Goal: Navigation & Orientation: Find specific page/section

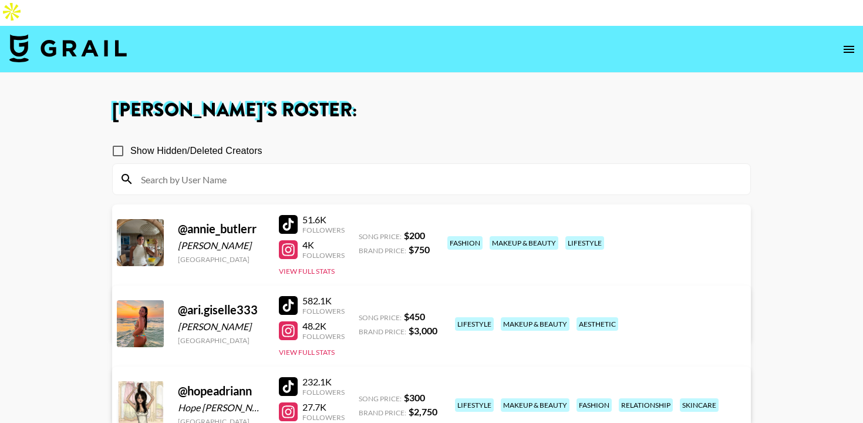
click at [288, 296] on div at bounding box center [288, 305] width 19 height 19
click at [294, 321] on div at bounding box center [288, 330] width 19 height 19
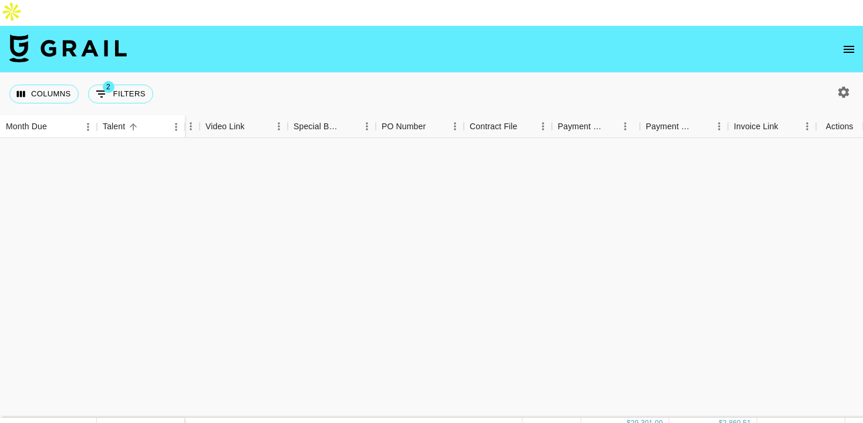
scroll to position [848, 646]
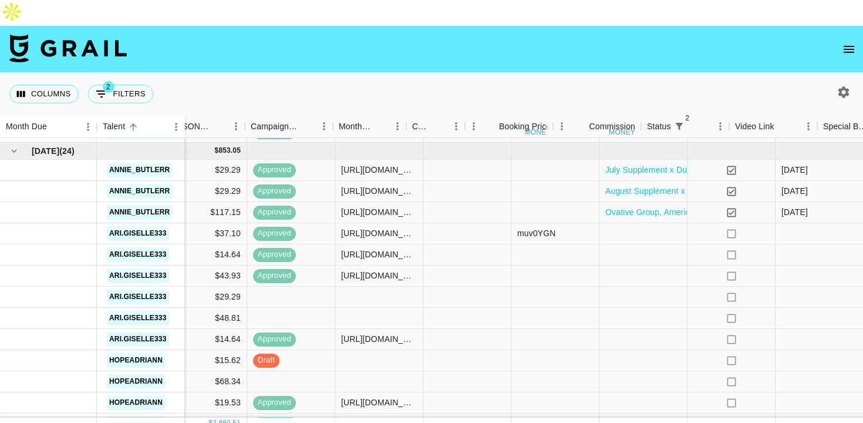
scroll to position [723, 646]
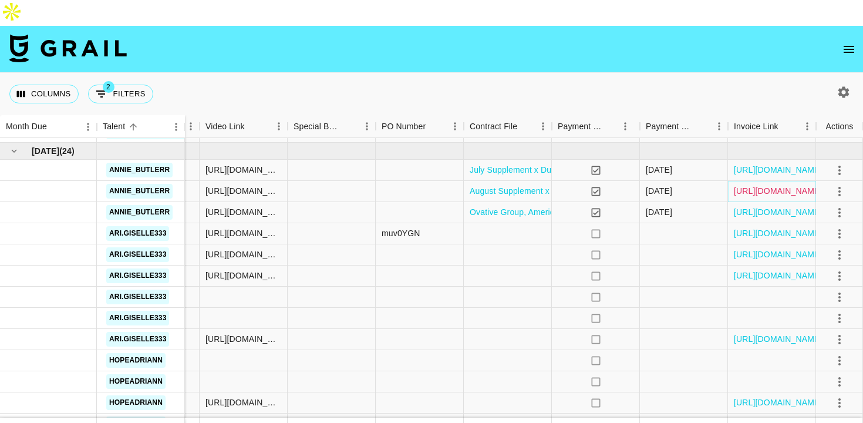
click at [755, 185] on link "[URL][DOMAIN_NAME]" at bounding box center [778, 191] width 89 height 12
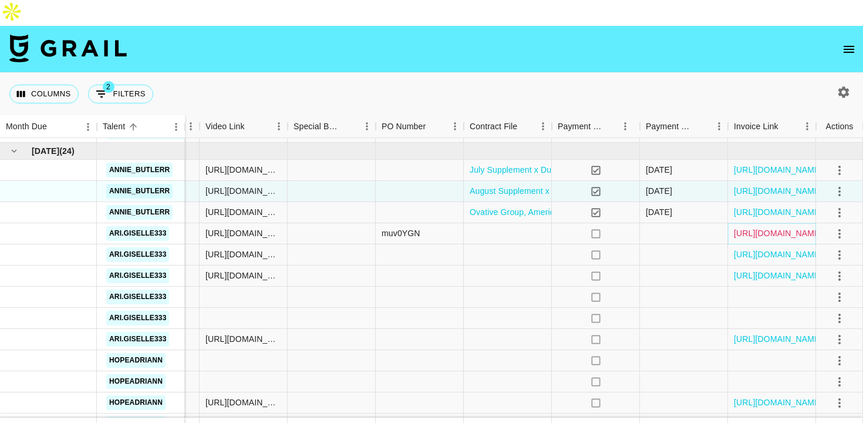
click at [754, 227] on link "[URL][DOMAIN_NAME]" at bounding box center [778, 233] width 89 height 12
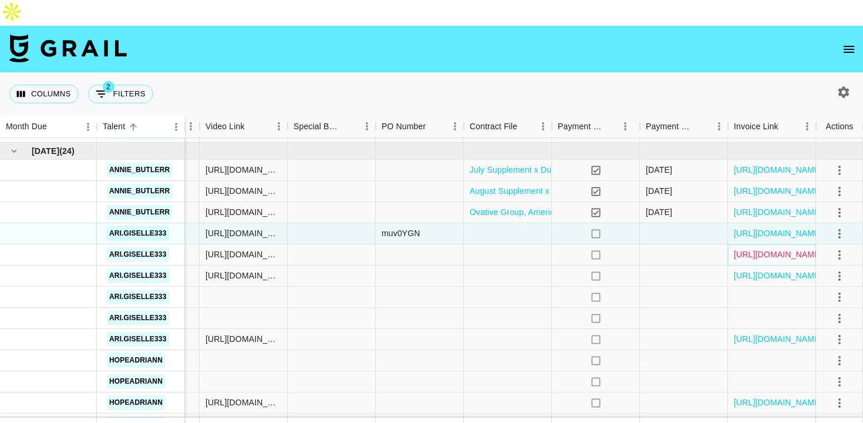
click at [781, 248] on link "[URL][DOMAIN_NAME]" at bounding box center [778, 254] width 89 height 12
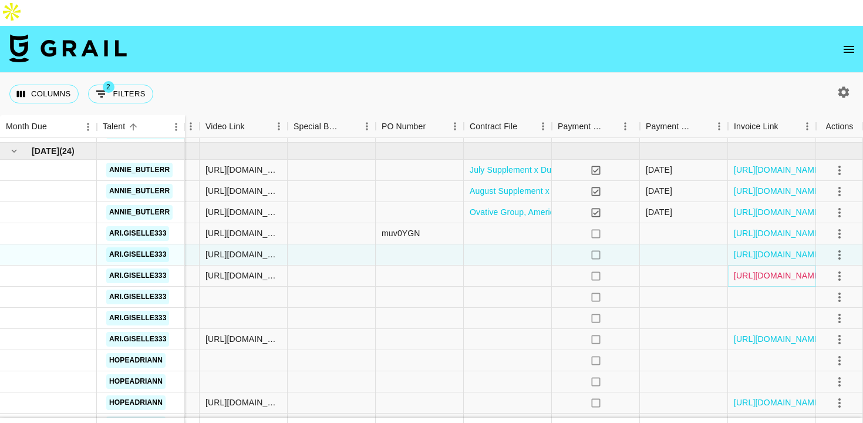
click at [778, 269] on link "[URL][DOMAIN_NAME]" at bounding box center [778, 275] width 89 height 12
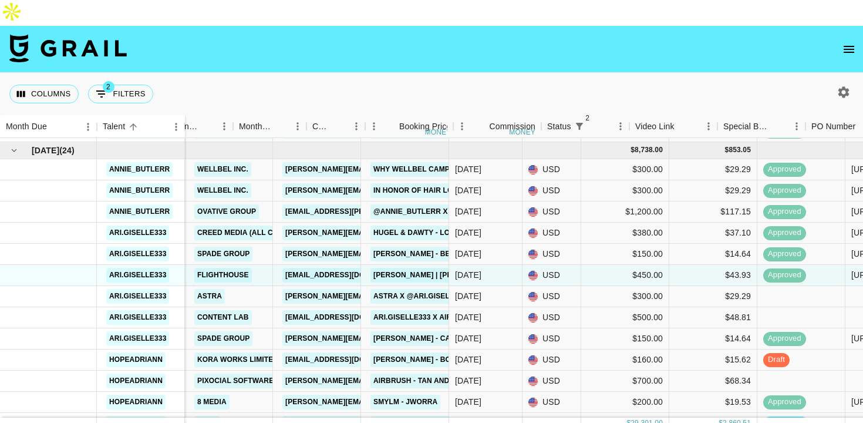
scroll to position [723, 646]
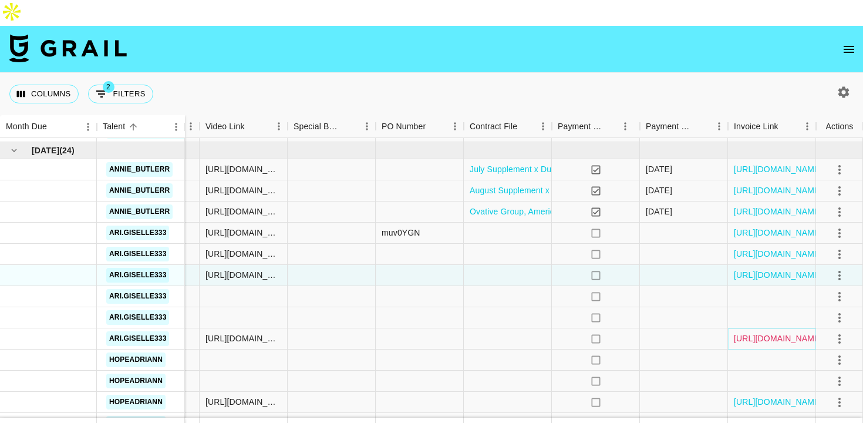
click at [770, 332] on link "[URL][DOMAIN_NAME]" at bounding box center [778, 338] width 89 height 12
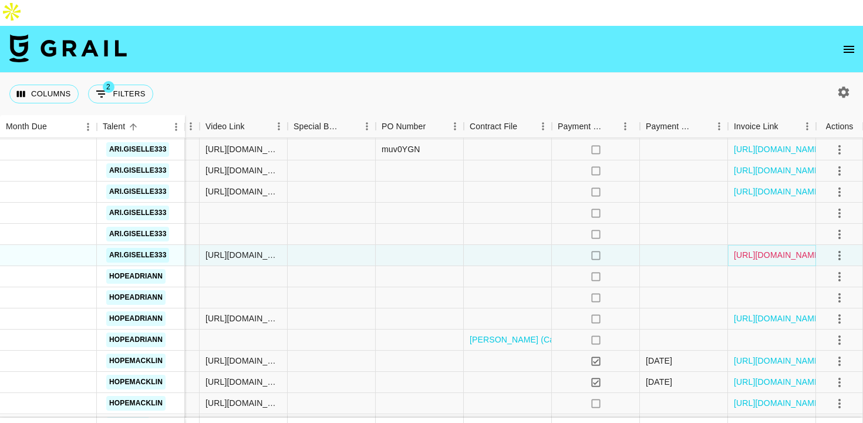
scroll to position [811, 646]
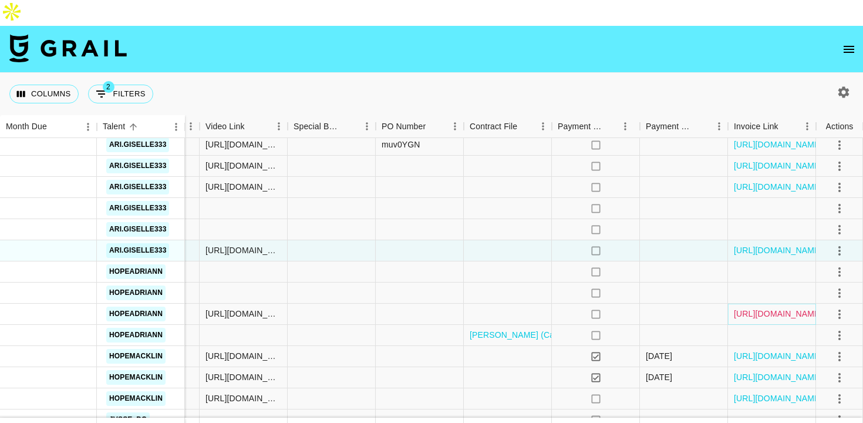
click at [750, 308] on link "[URL][DOMAIN_NAME]" at bounding box center [778, 314] width 89 height 12
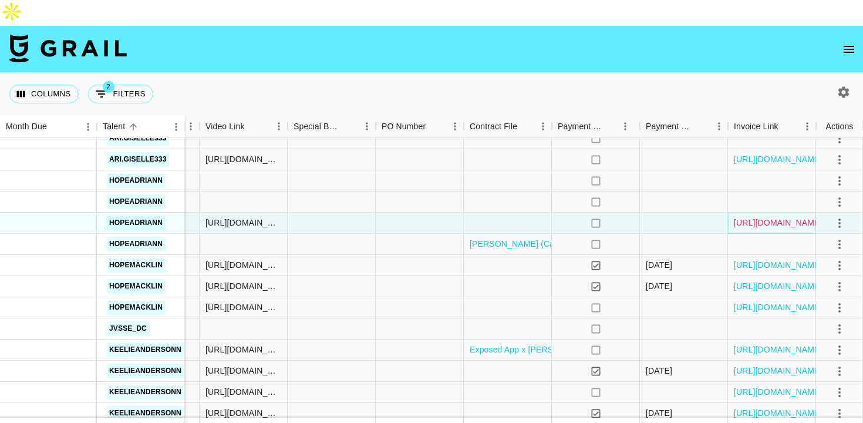
scroll to position [903, 646]
